Goal: Task Accomplishment & Management: Complete application form

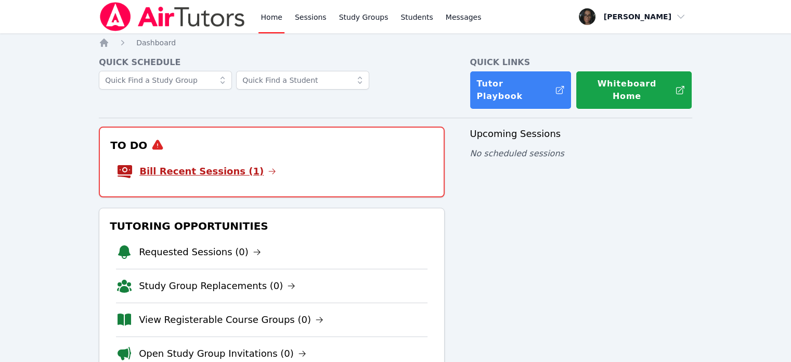
click at [217, 164] on link "Bill Recent Sessions (1)" at bounding box center [207, 171] width 137 height 15
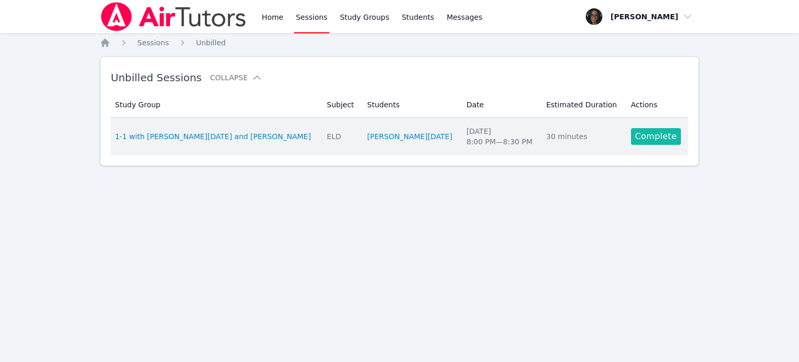
click at [647, 135] on link "Complete" at bounding box center [656, 136] width 50 height 17
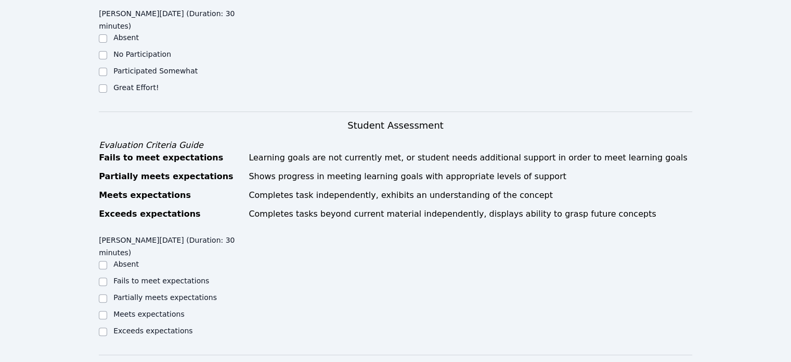
scroll to position [365, 0]
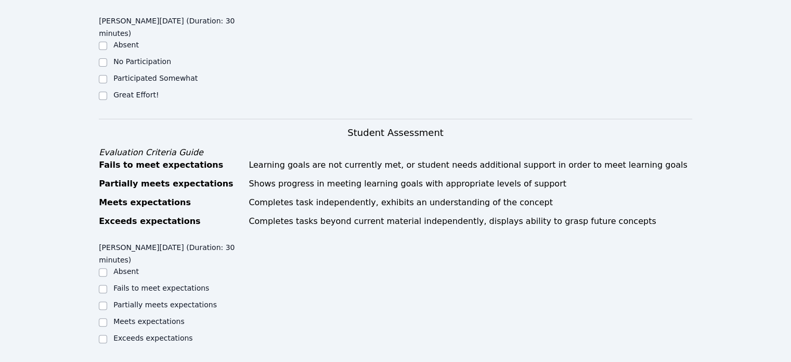
click at [113, 91] on label "Great Effort!" at bounding box center [135, 95] width 45 height 8
click at [107, 92] on input "Great Effort!" at bounding box center [103, 96] width 8 height 8
checkbox input "true"
click at [100, 335] on input "Exceeds expectations" at bounding box center [103, 339] width 8 height 8
checkbox input "true"
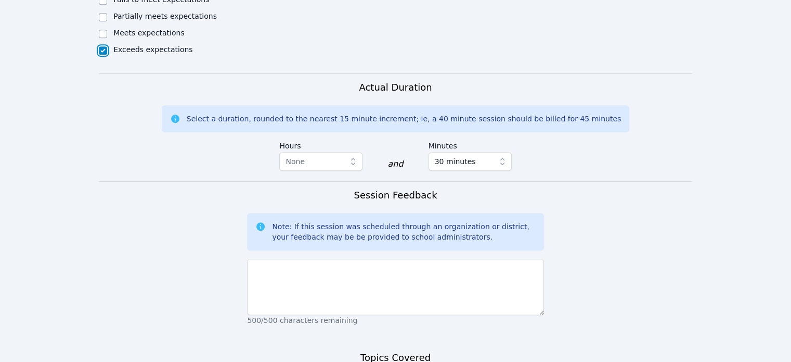
scroll to position [773, 0]
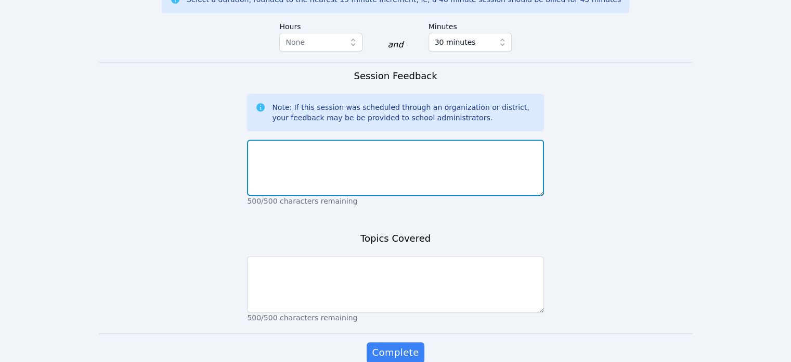
click at [332, 139] on textarea at bounding box center [395, 167] width 297 height 56
type textarea "W"
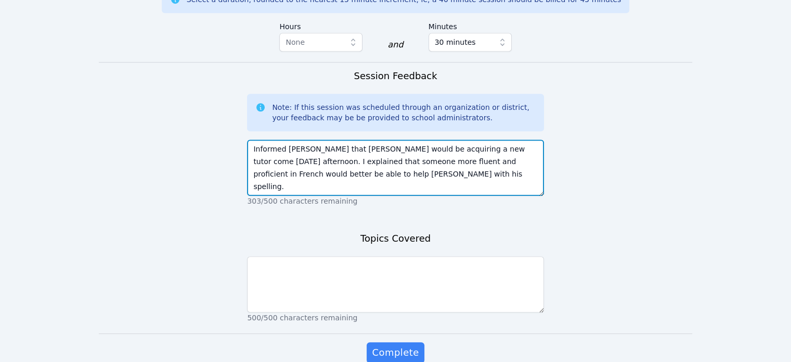
type textarea "Informed Debbie that Nolan would be acquiring a new tutor come Monday afternoon…"
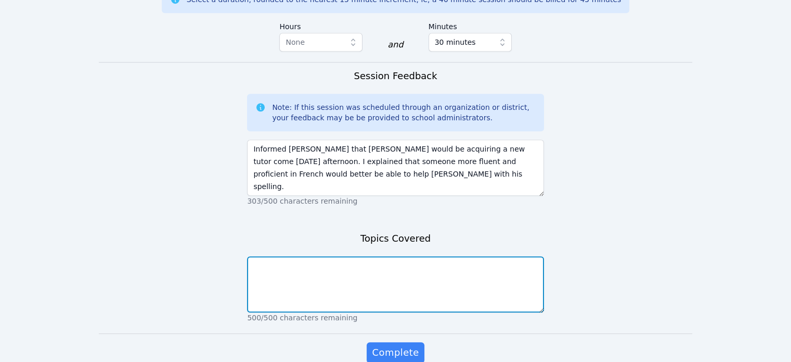
click at [513, 256] on textarea at bounding box center [395, 284] width 297 height 56
type textarea "We went over double digit subtraction."
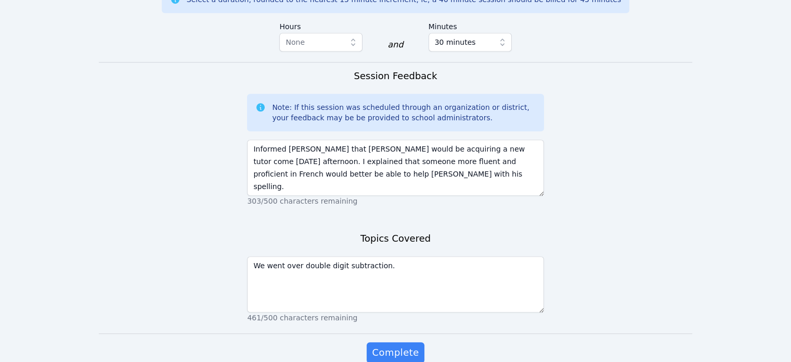
click at [385, 342] on div "Complete" at bounding box center [395, 363] width 297 height 42
click at [389, 345] on span "Complete" at bounding box center [395, 352] width 47 height 15
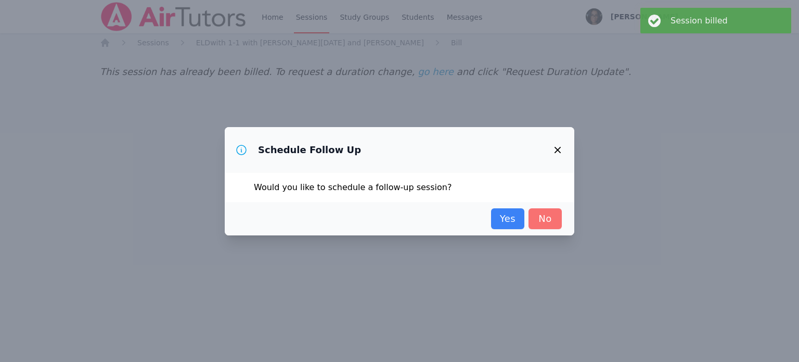
click at [547, 224] on link "No" at bounding box center [545, 218] width 33 height 21
